Goal: Navigation & Orientation: Find specific page/section

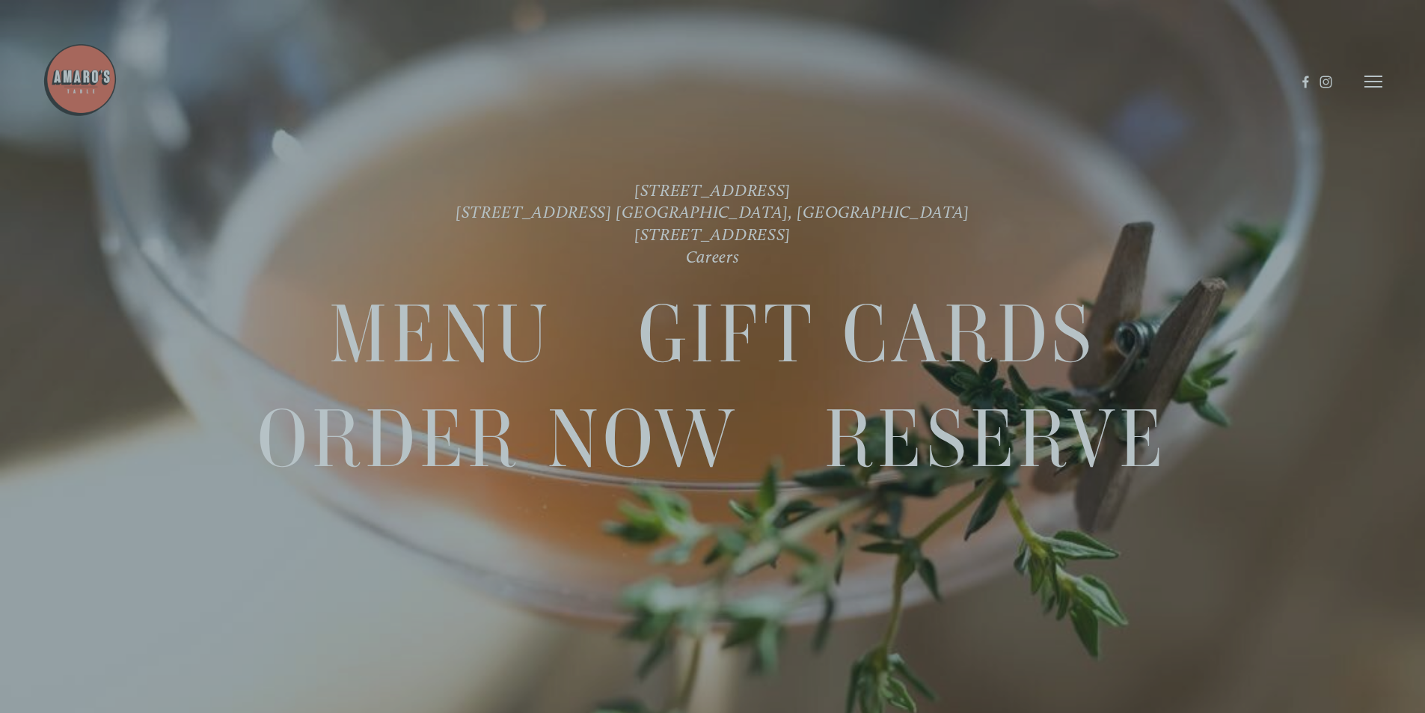
scroll to position [31, 0]
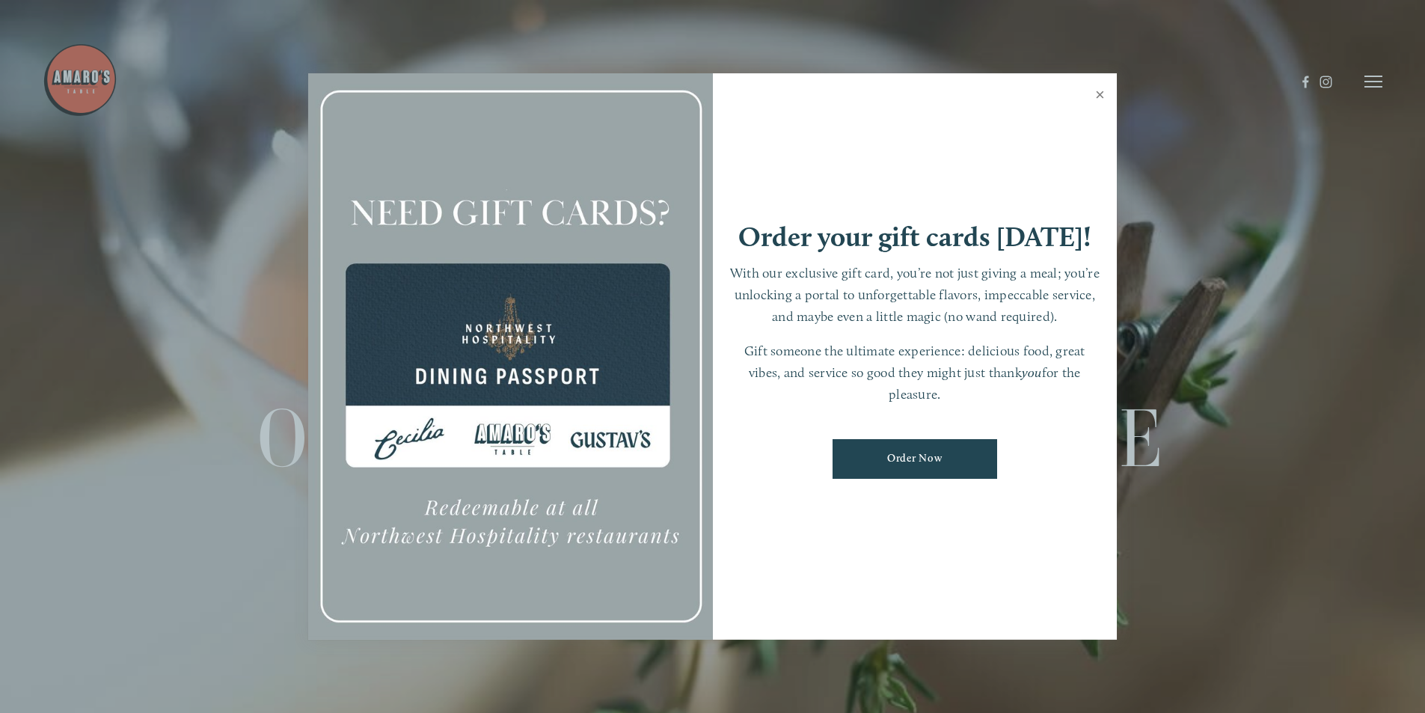
click at [1093, 98] on link "Close" at bounding box center [1099, 97] width 29 height 42
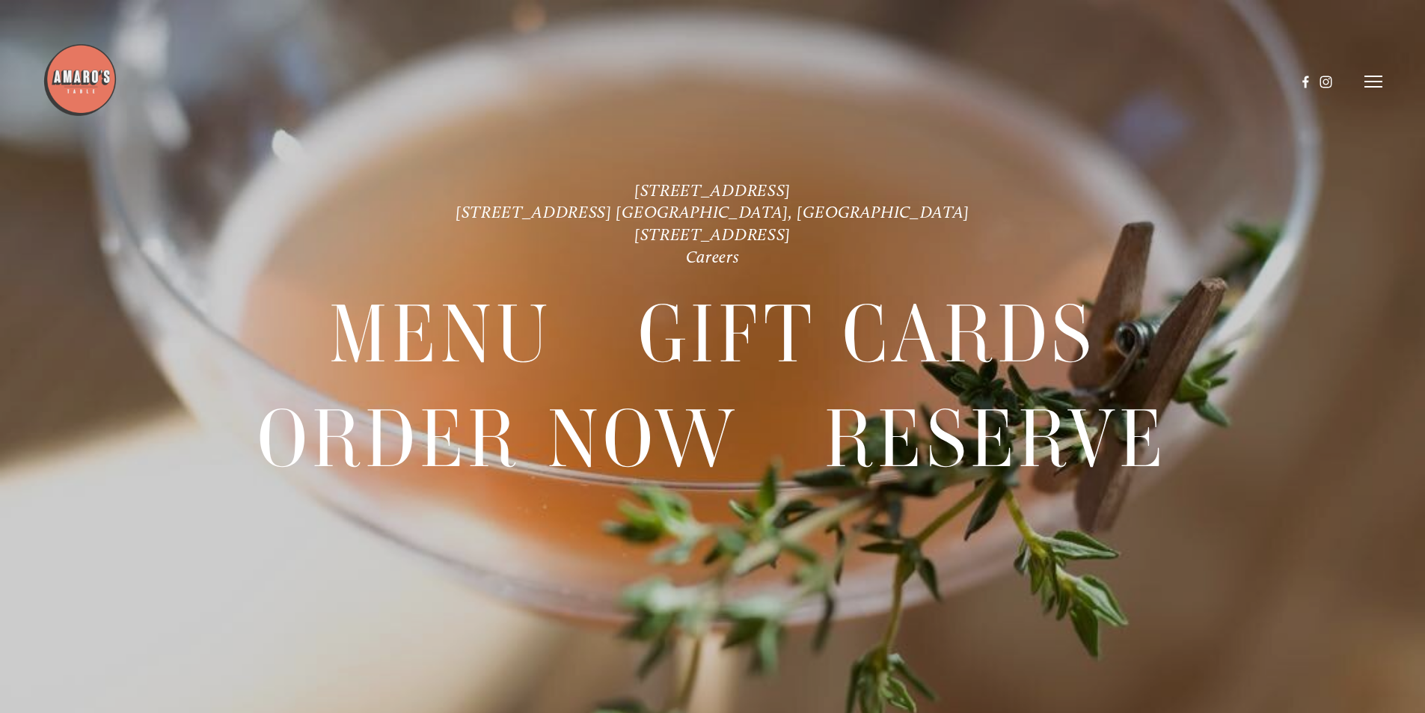
click at [1110, 94] on div at bounding box center [669, 82] width 1253 height 78
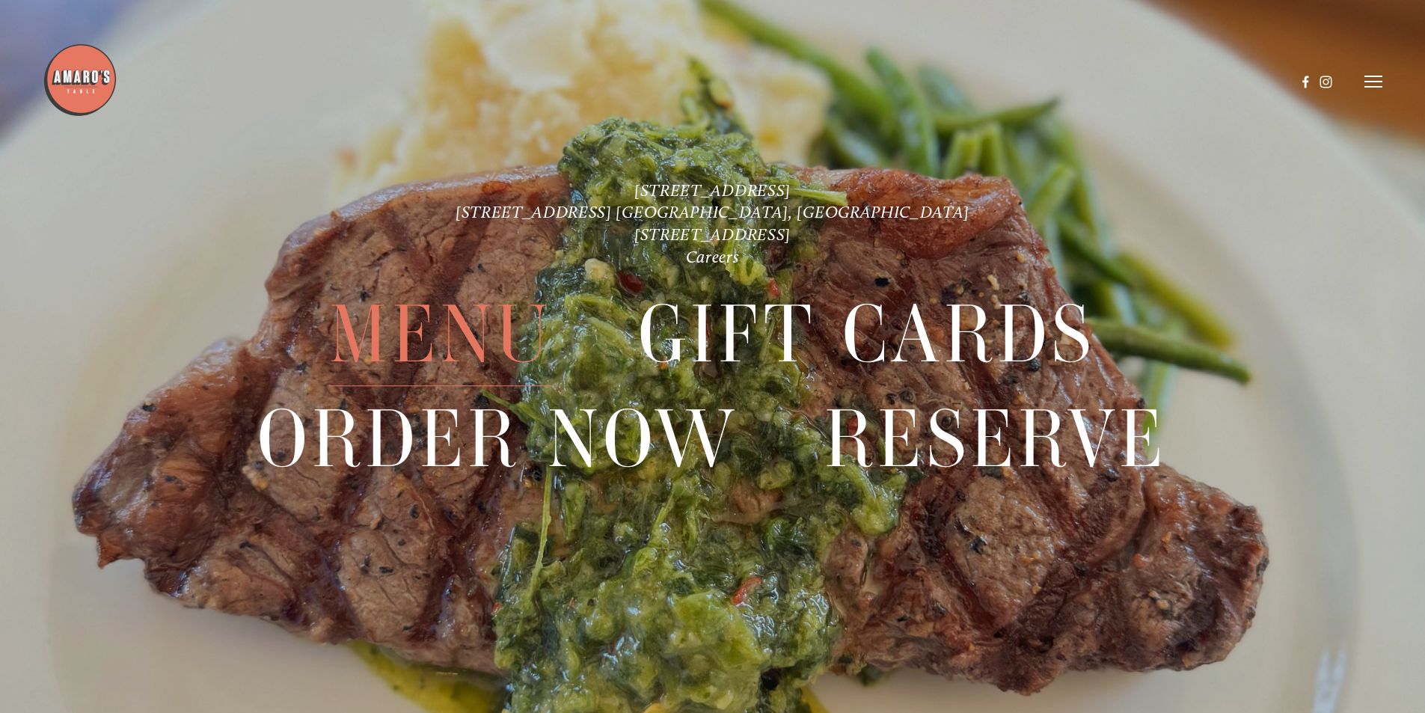
click at [349, 338] on span "Menu" at bounding box center [440, 334] width 223 height 103
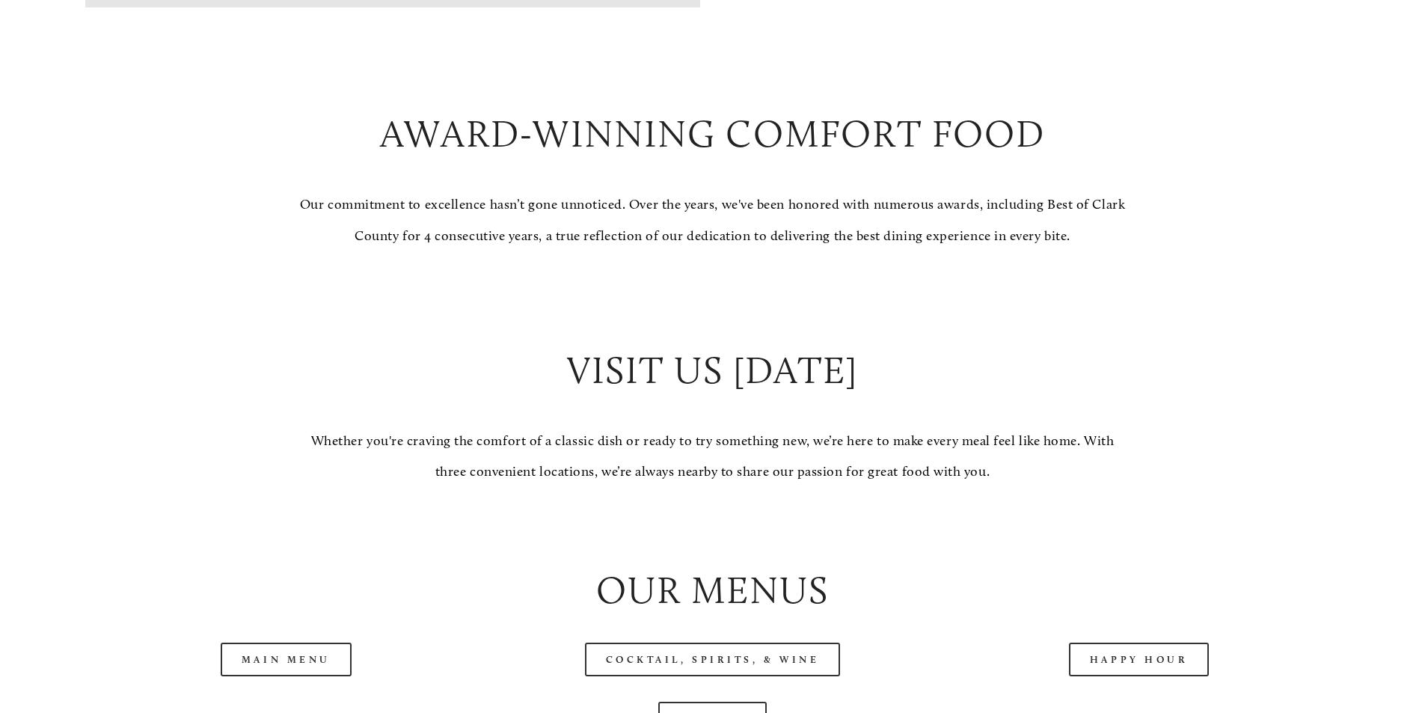
scroll to position [1421, 0]
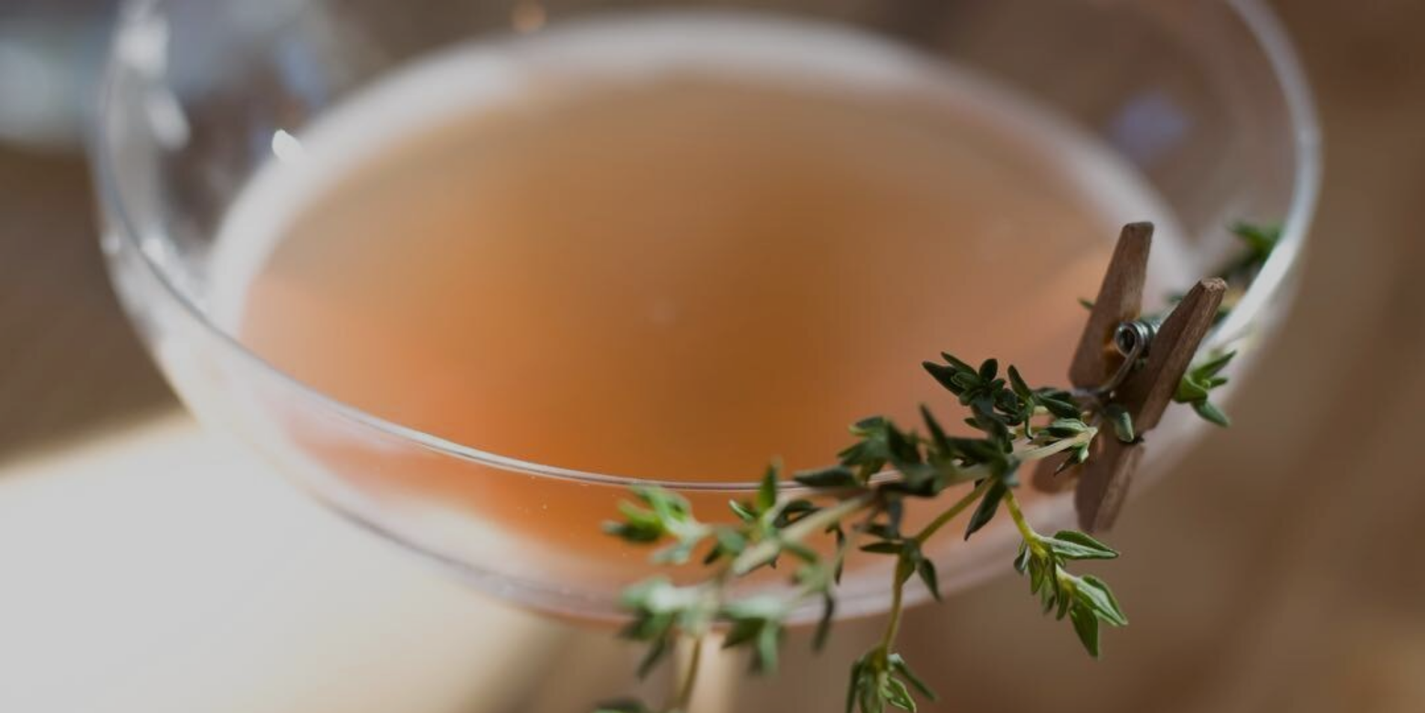
scroll to position [31, 0]
